Goal: Task Accomplishment & Management: Manage account settings

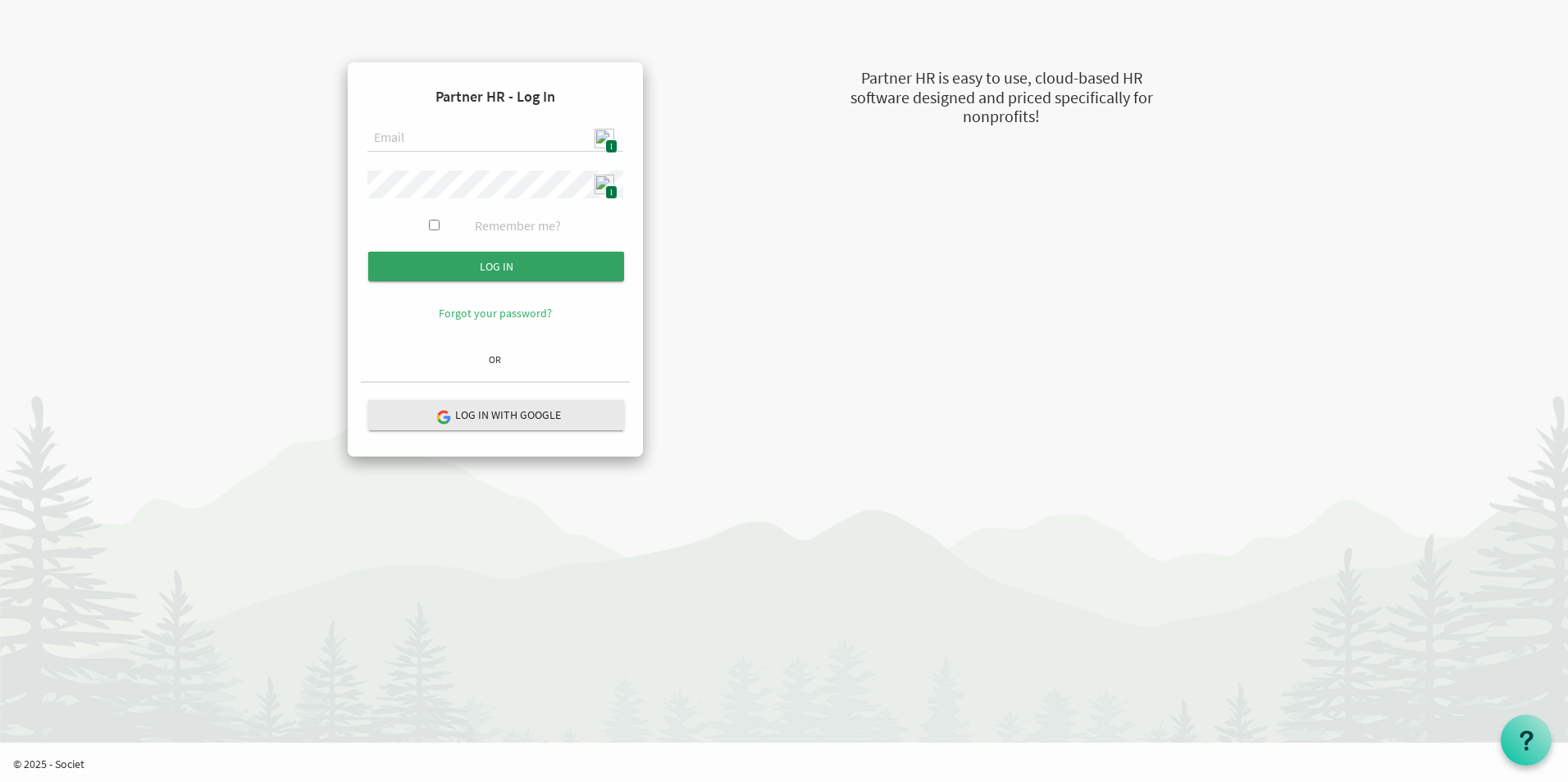
type input "[EMAIL_ADDRESS][DOMAIN_NAME]"
click at [515, 273] on input "Log in" at bounding box center [496, 267] width 255 height 30
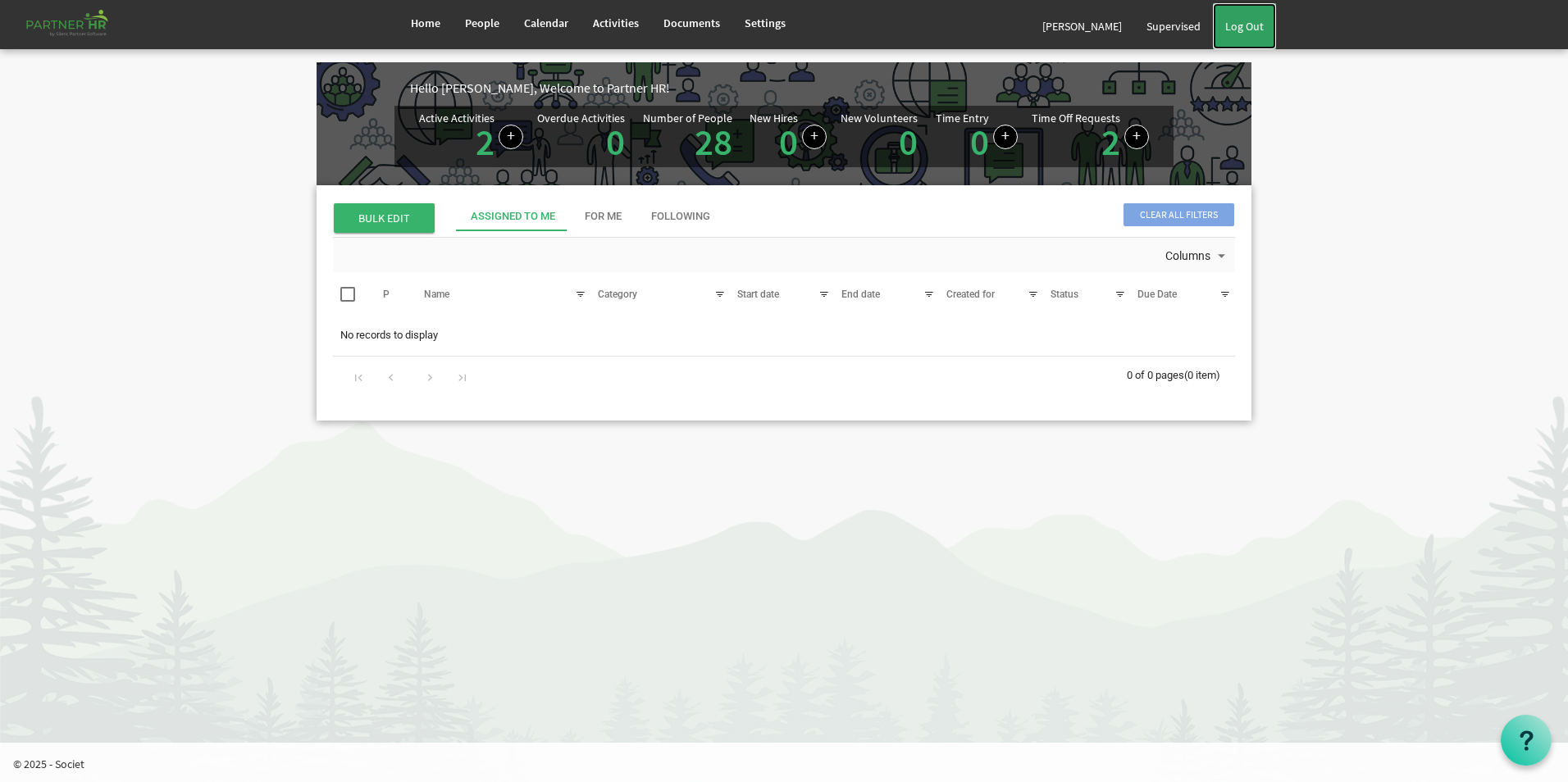
click at [1251, 31] on link "Log Out" at bounding box center [1244, 27] width 63 height 46
